Goal: Information Seeking & Learning: Learn about a topic

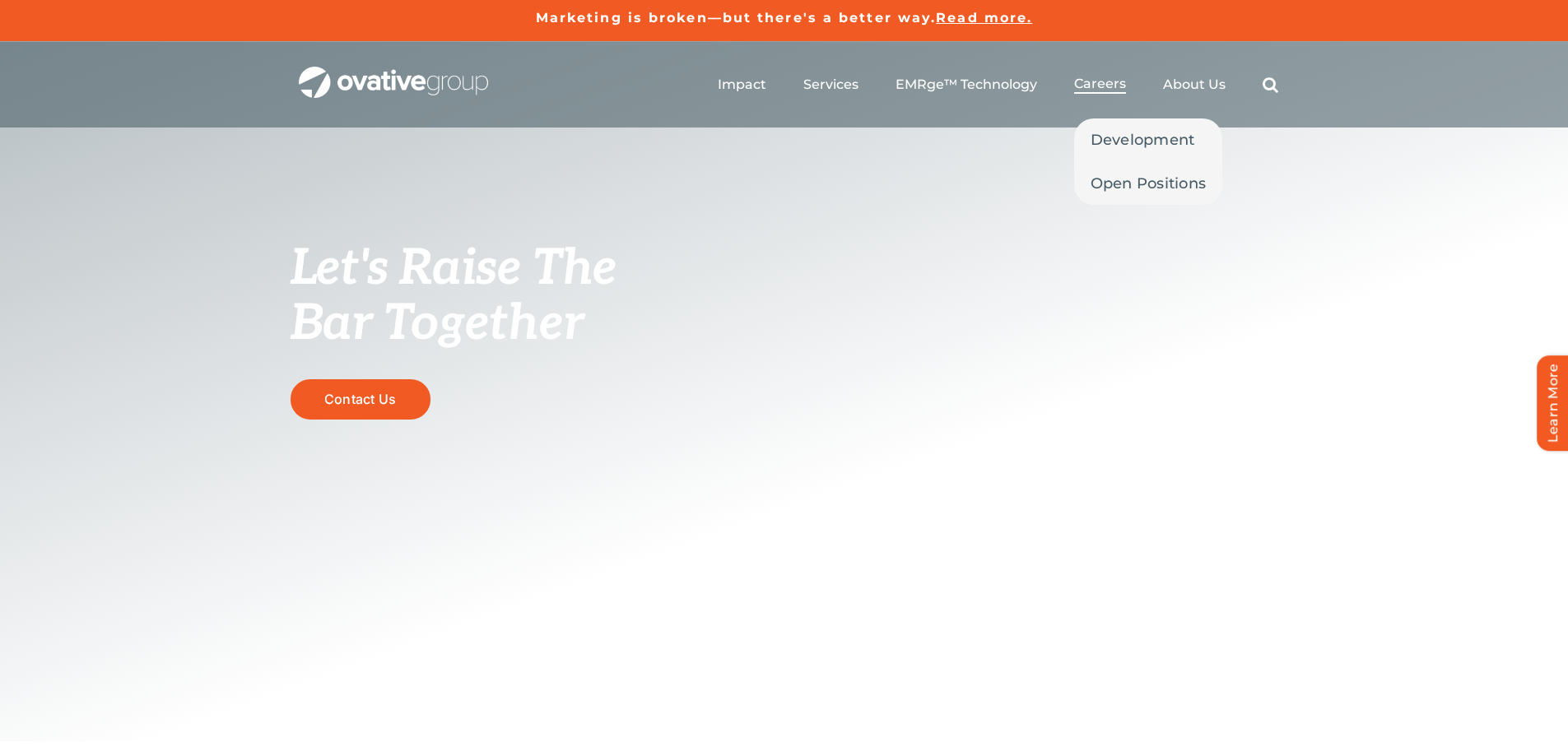
click at [1112, 83] on span "Careers" at bounding box center [1100, 84] width 52 height 17
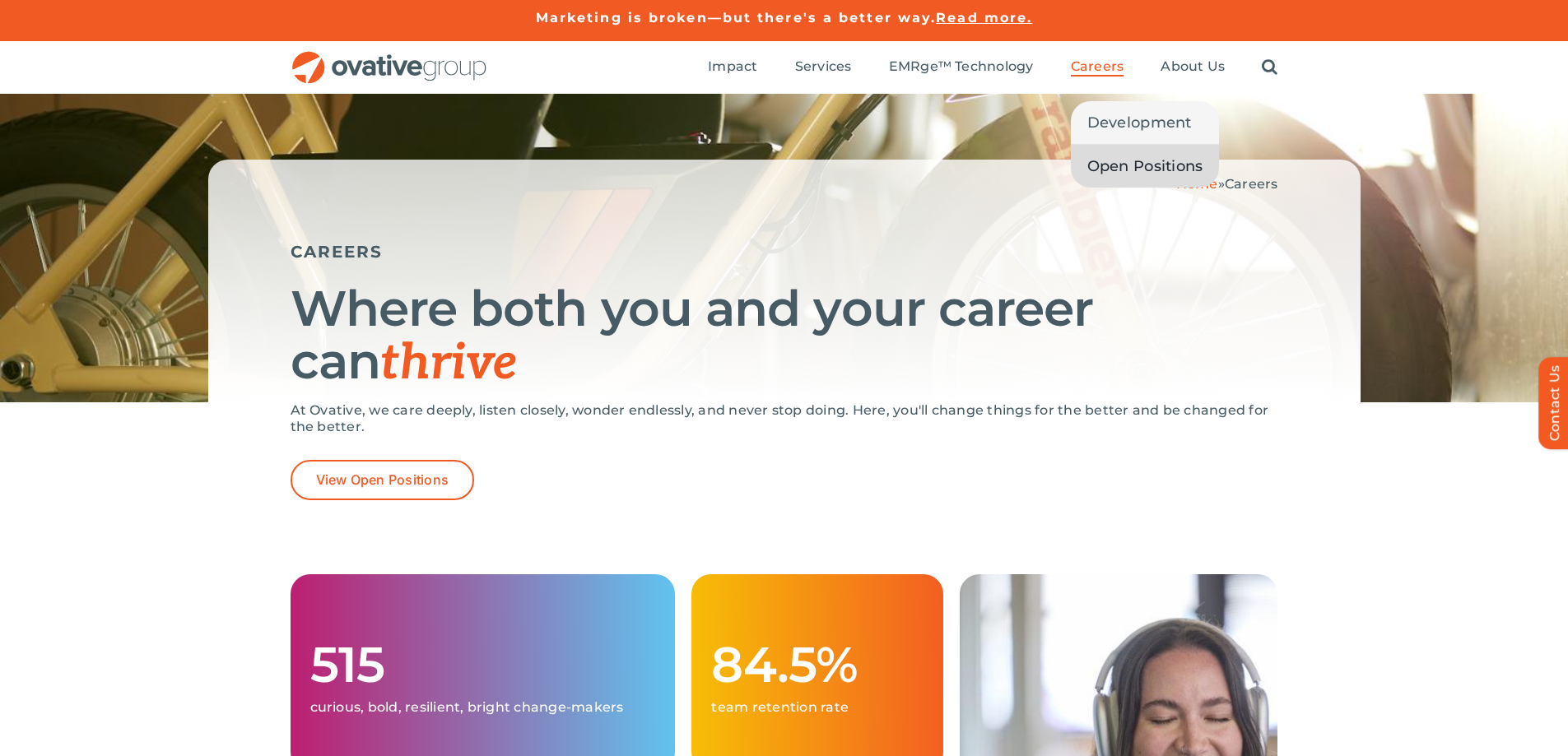
click at [1130, 160] on span "Open Positions" at bounding box center [1146, 166] width 116 height 23
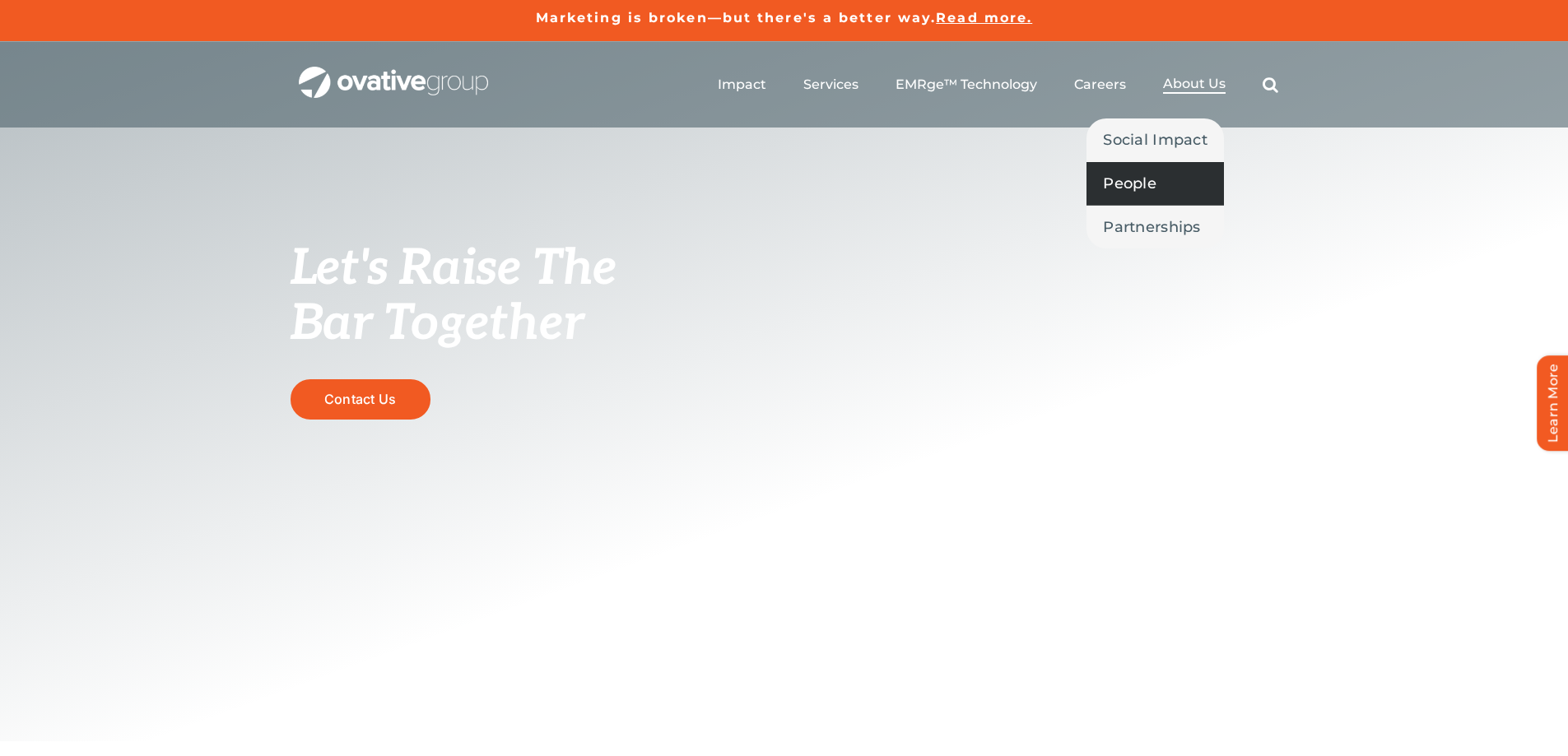
click at [1160, 180] on link "People" at bounding box center [1155, 184] width 138 height 43
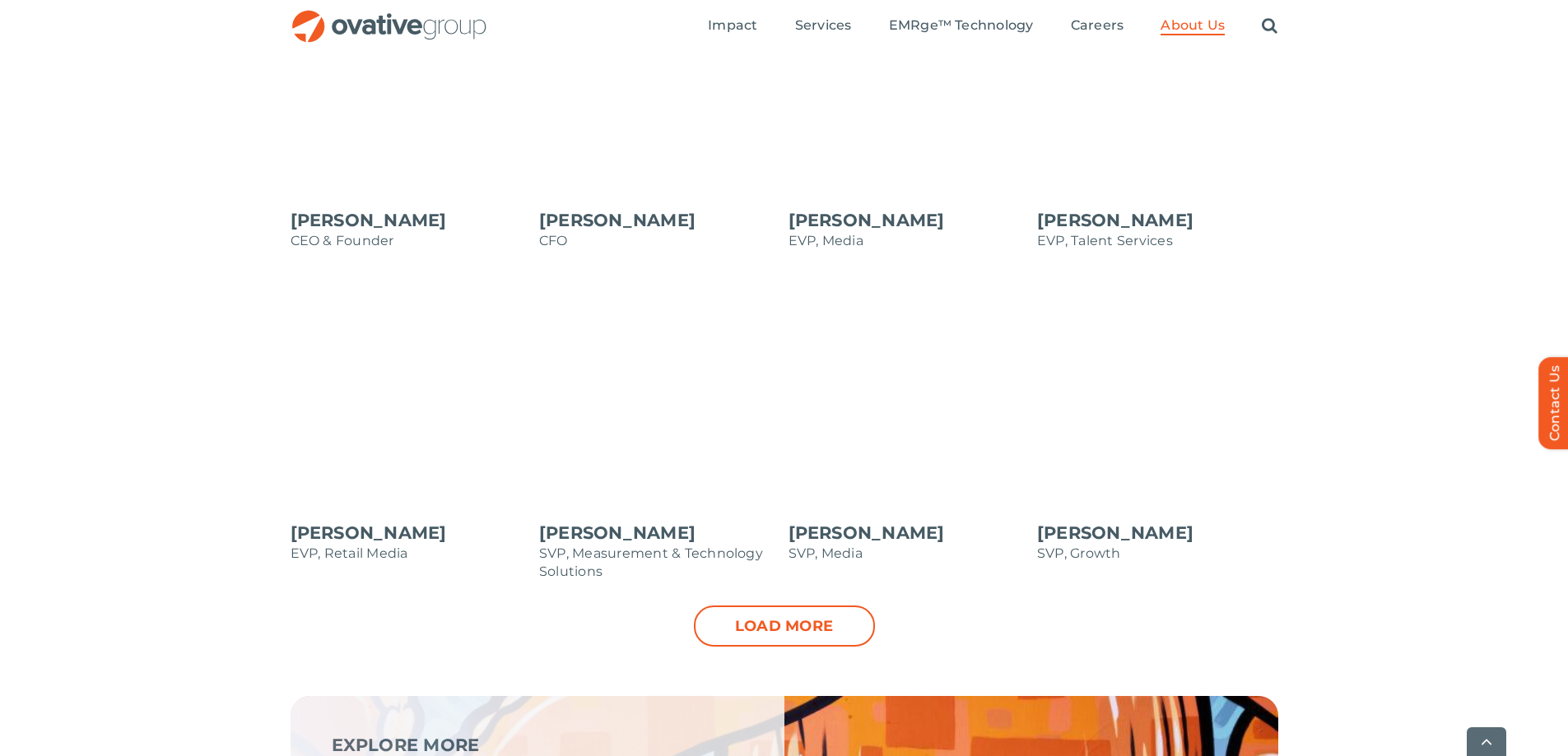
scroll to position [1646, 0]
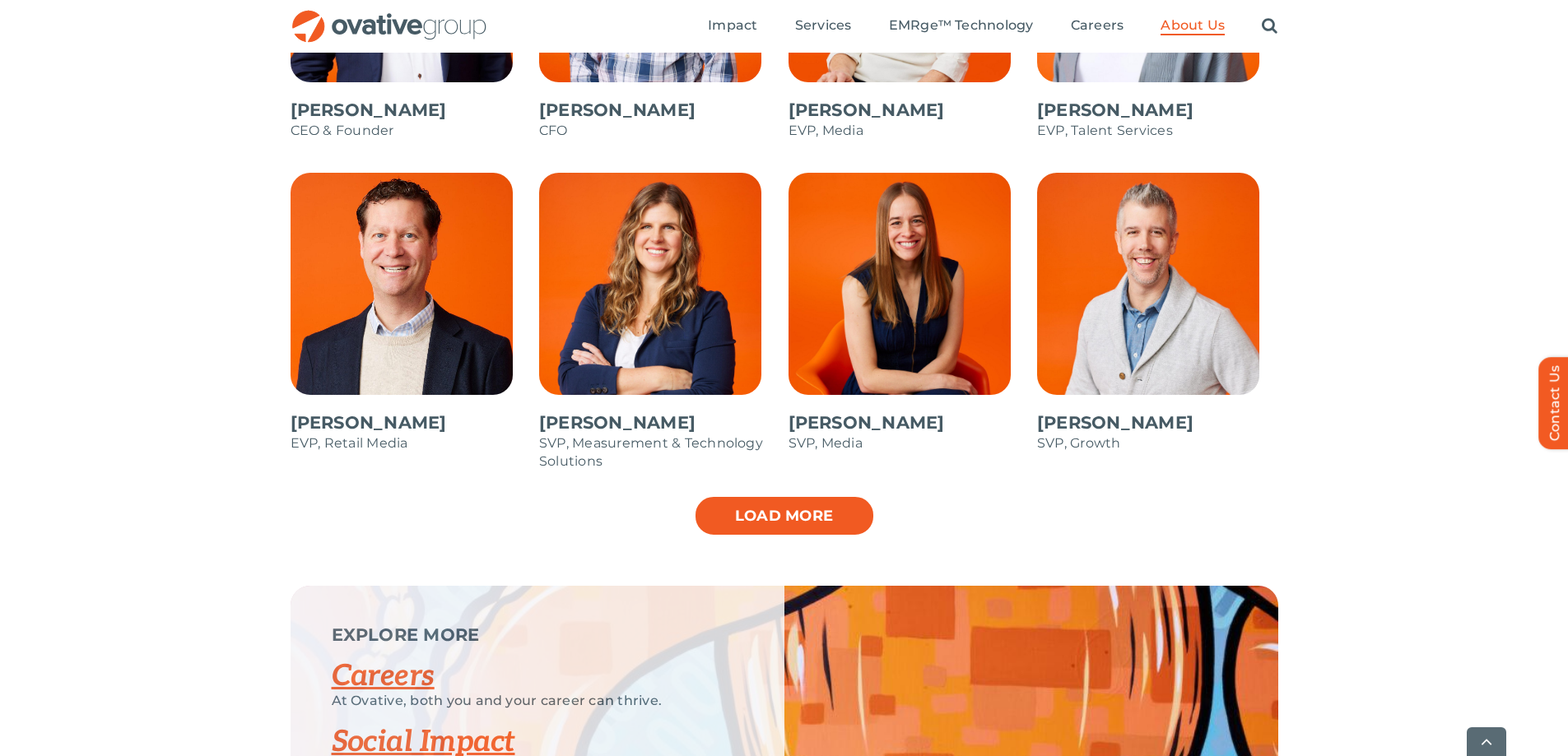
click at [813, 508] on link "Load more" at bounding box center [784, 516] width 181 height 41
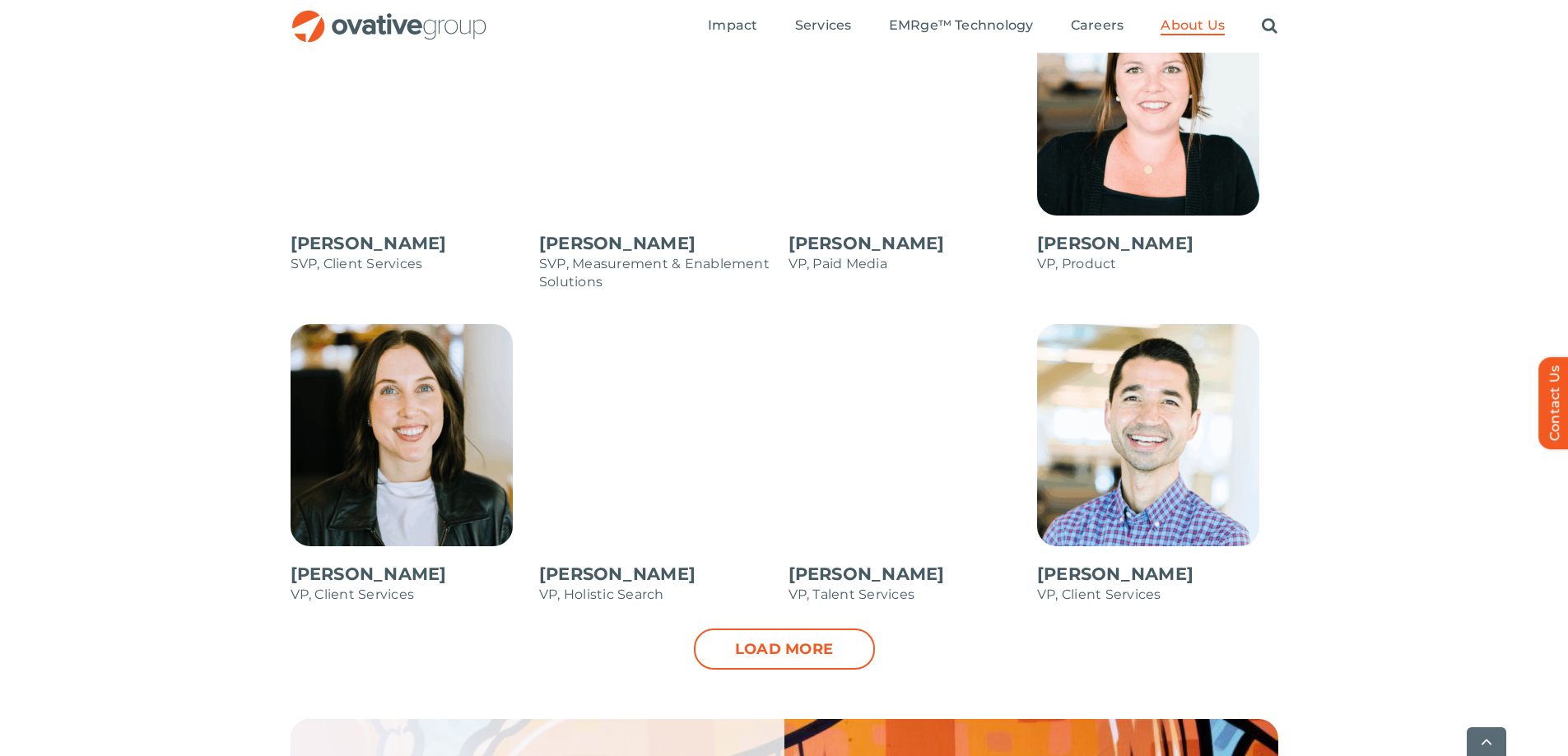
scroll to position [2222, 0]
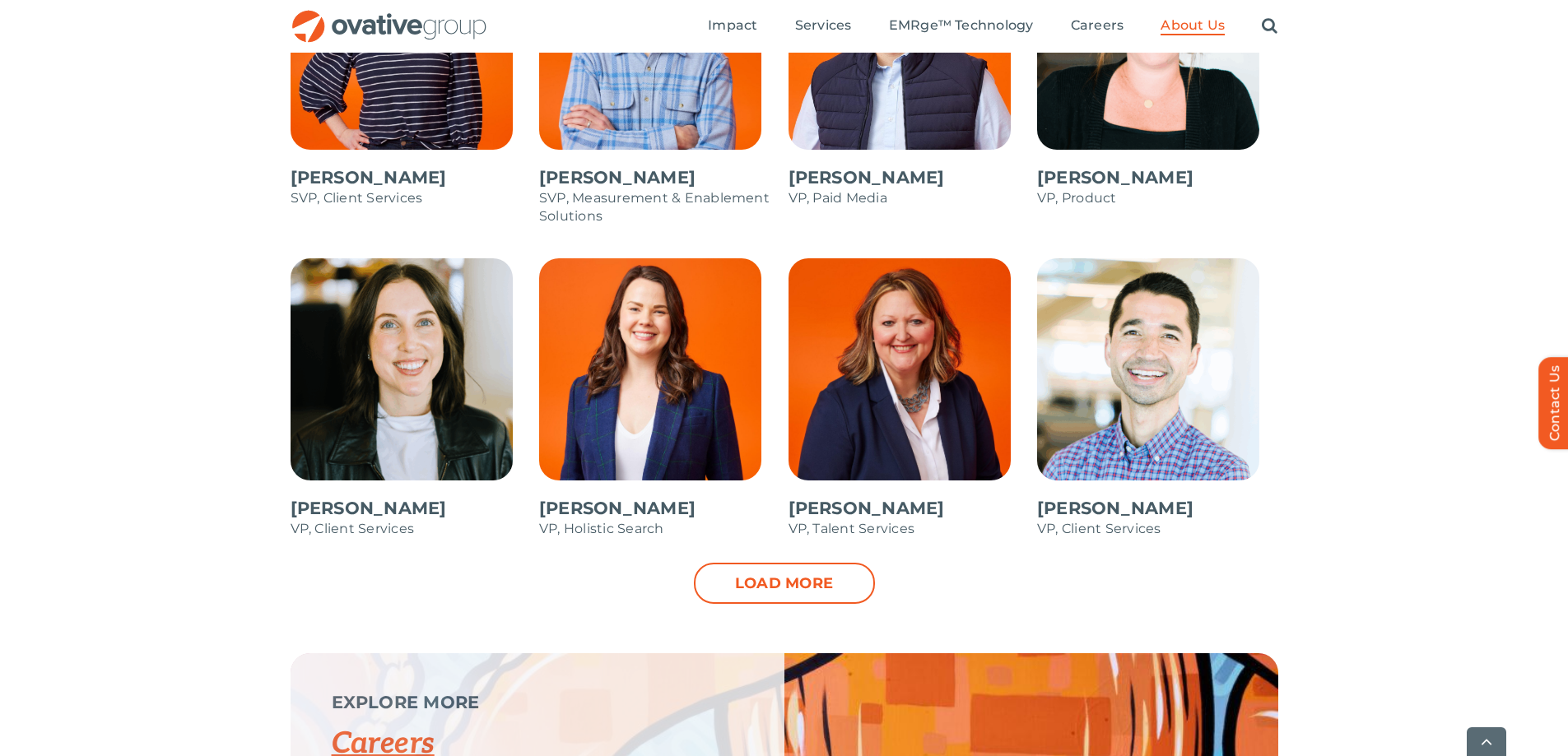
click at [824, 570] on link "Load more" at bounding box center [784, 583] width 181 height 41
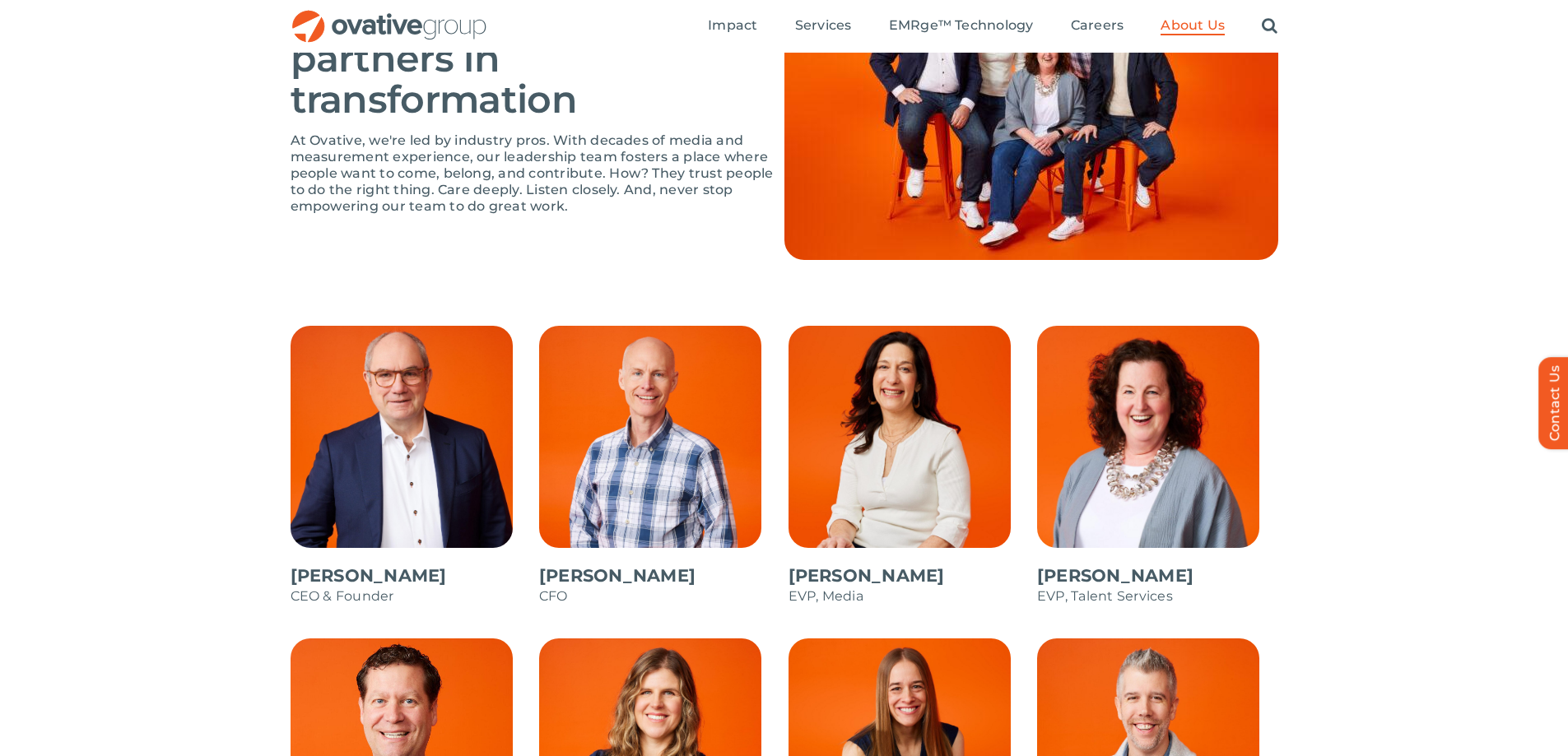
scroll to position [1152, 0]
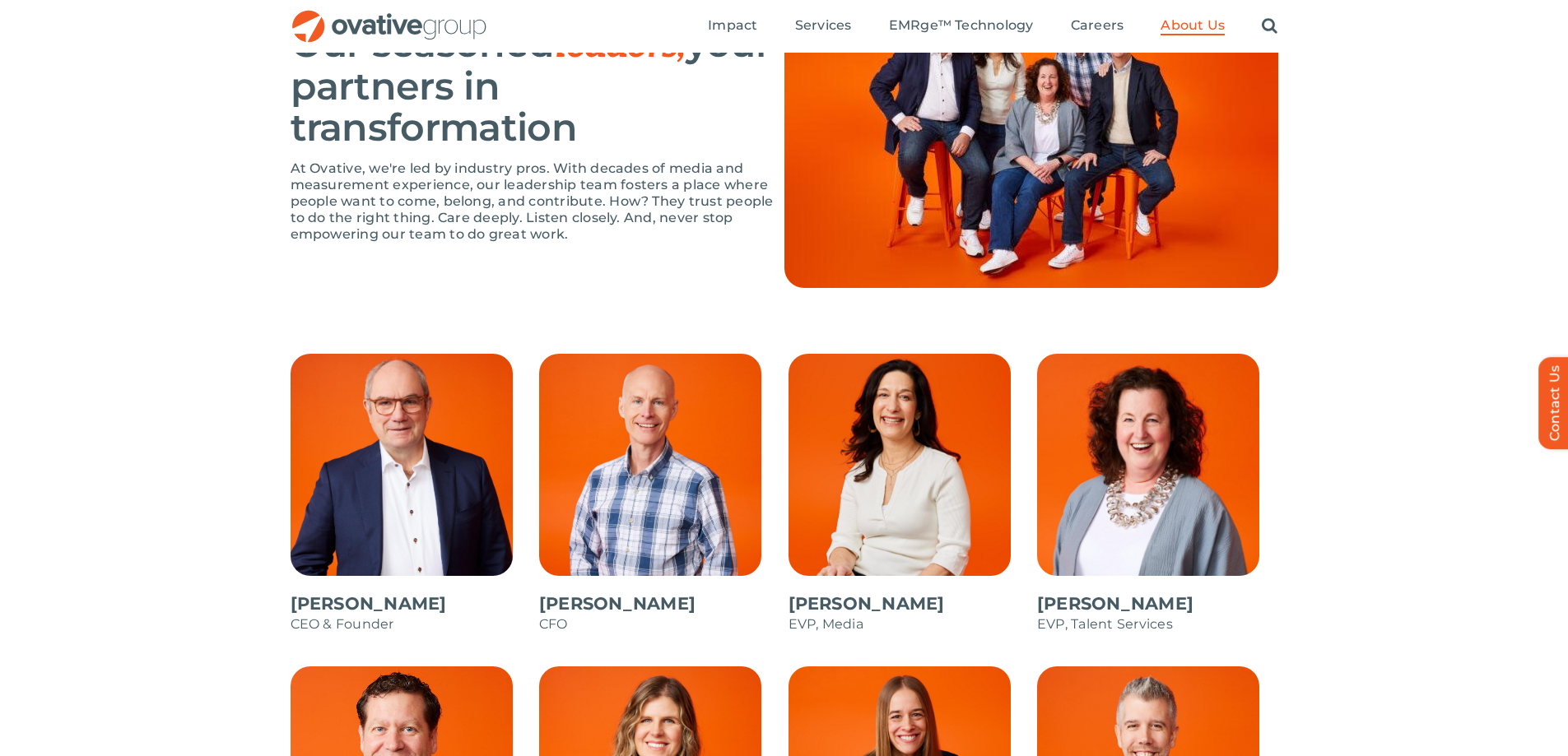
click at [588, 607] on span at bounding box center [660, 502] width 241 height 296
